Goal: Information Seeking & Learning: Learn about a topic

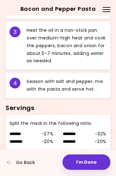
scroll to position [354, 0]
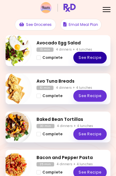
scroll to position [68, 0]
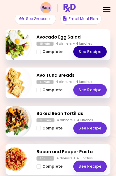
click at [92, 48] on link "See Recipe" at bounding box center [89, 52] width 33 height 12
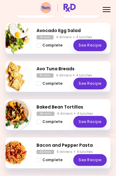
scroll to position [74, 0]
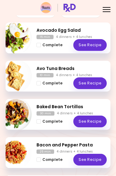
click at [93, 120] on link "See Recipe" at bounding box center [89, 122] width 33 height 12
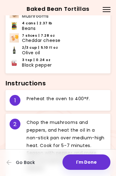
scroll to position [230, 0]
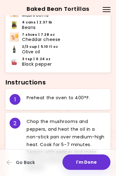
click at [101, 156] on button "I'm Done" at bounding box center [86, 162] width 48 height 15
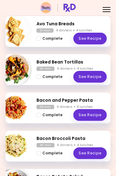
scroll to position [121, 0]
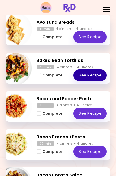
click at [90, 77] on link "See Recipe" at bounding box center [89, 75] width 33 height 12
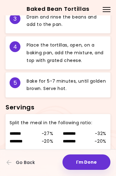
scroll to position [400, 0]
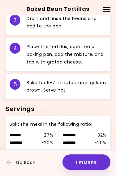
click at [26, 162] on span "Go Back" at bounding box center [25, 162] width 19 height 5
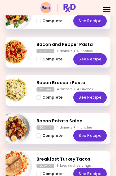
scroll to position [175, 0]
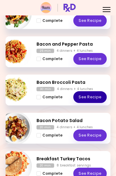
click at [90, 99] on link "See Recipe" at bounding box center [89, 97] width 33 height 12
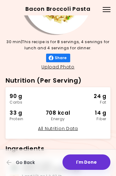
scroll to position [51, 0]
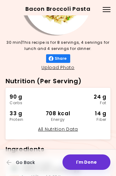
click at [17, 163] on span "Go Back" at bounding box center [25, 162] width 19 height 5
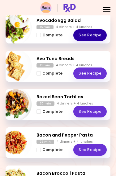
scroll to position [86, 0]
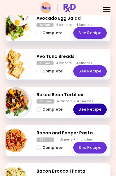
click at [88, 111] on link "See Recipe" at bounding box center [89, 110] width 33 height 12
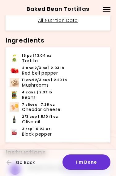
scroll to position [161, 0]
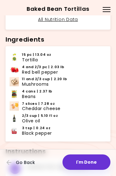
click at [15, 164] on button "Go Back" at bounding box center [24, 163] width 37 height 14
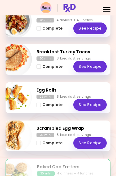
scroll to position [284, 0]
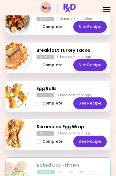
click at [95, 108] on link "See Recipe" at bounding box center [89, 104] width 33 height 12
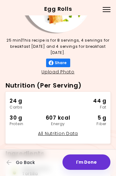
scroll to position [54, 0]
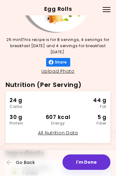
click at [22, 167] on button "Go Back" at bounding box center [24, 163] width 37 height 14
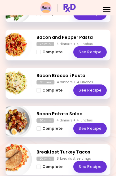
scroll to position [182, 0]
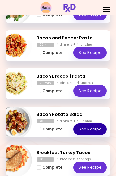
click at [90, 126] on link "See Recipe" at bounding box center [89, 130] width 33 height 12
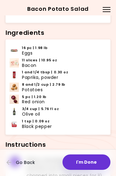
scroll to position [168, 0]
